Goal: Navigation & Orientation: Find specific page/section

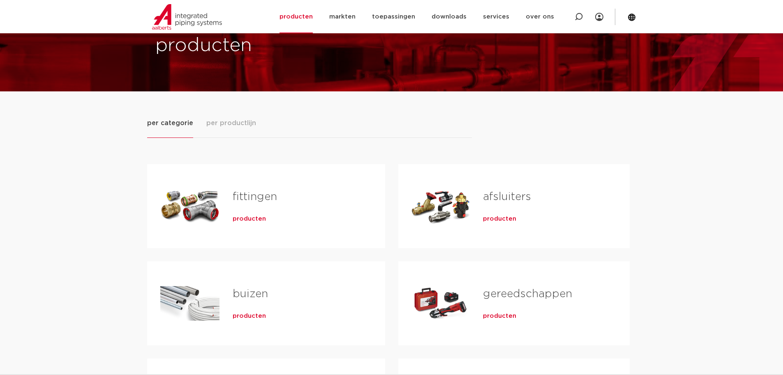
click at [224, 124] on span "per productlijn" at bounding box center [231, 123] width 50 height 10
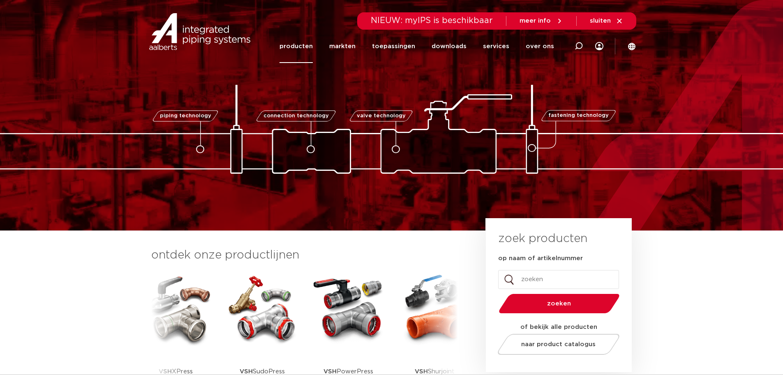
click at [305, 48] on link "producten" at bounding box center [296, 46] width 33 height 33
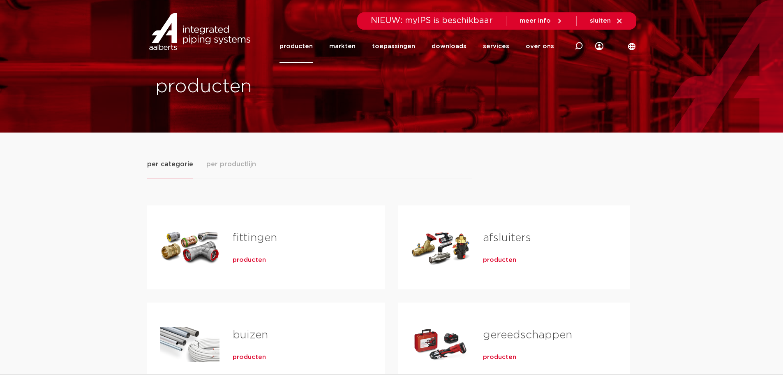
click at [234, 165] on span "per productlijn" at bounding box center [231, 164] width 50 height 10
